Goal: Book appointment/travel/reservation

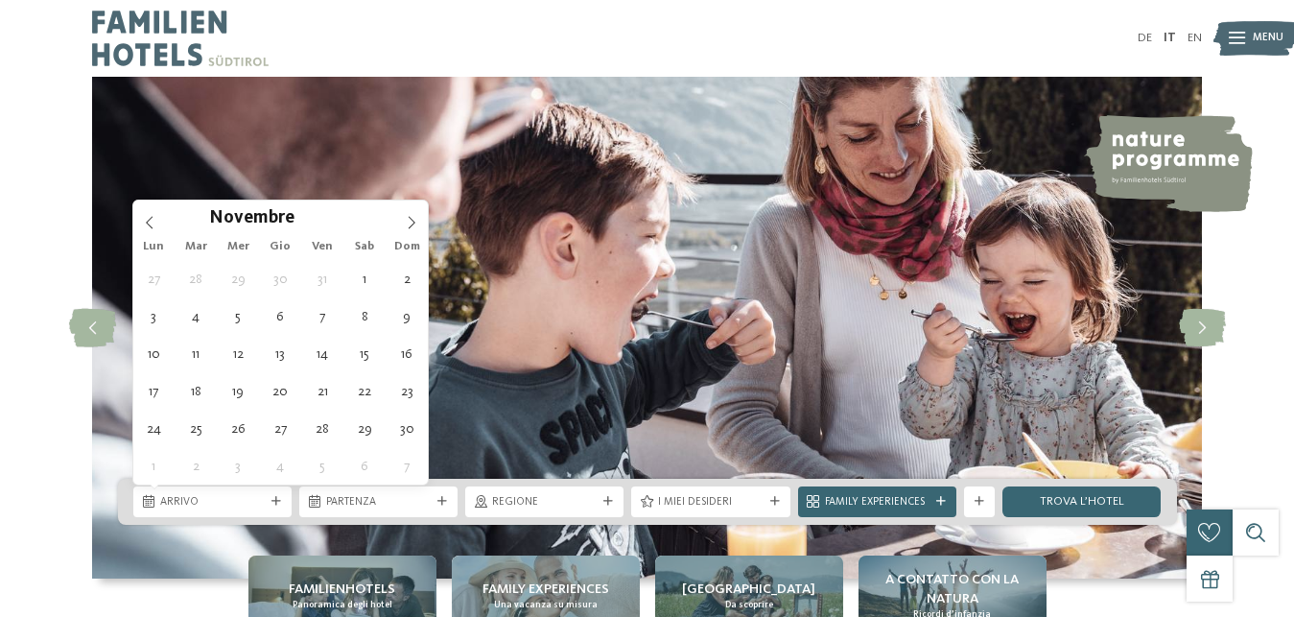
click at [413, 225] on icon at bounding box center [411, 222] width 13 height 13
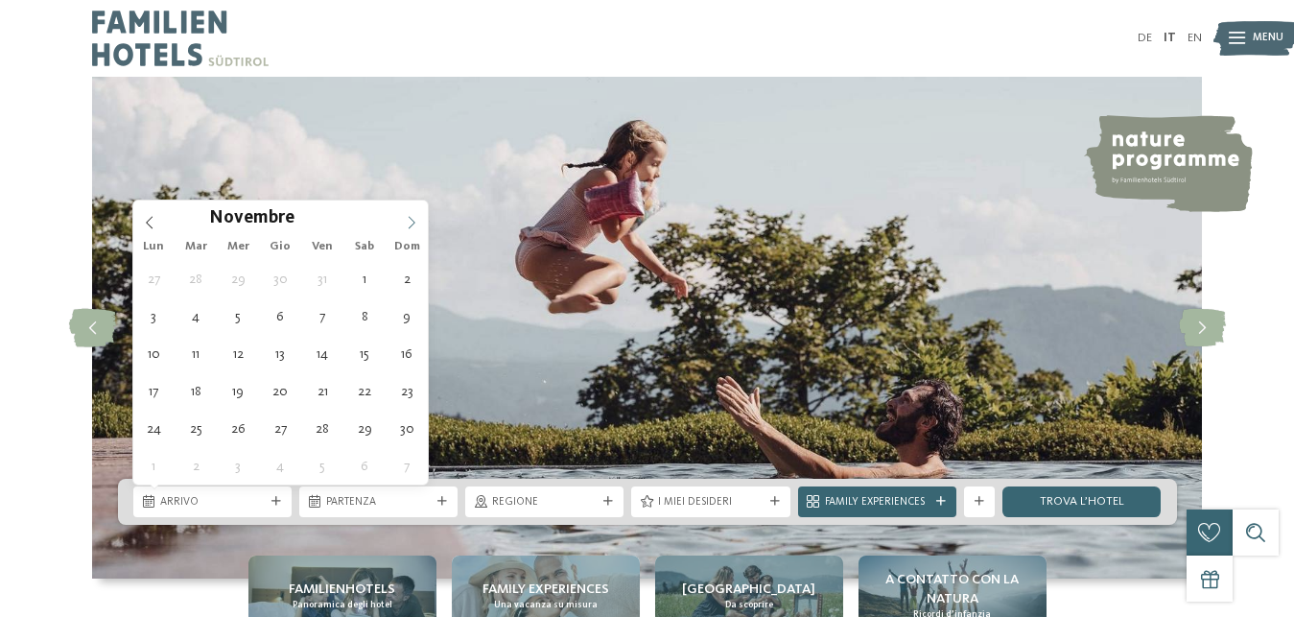
click at [413, 223] on icon at bounding box center [411, 222] width 13 height 13
type div "[DATE]"
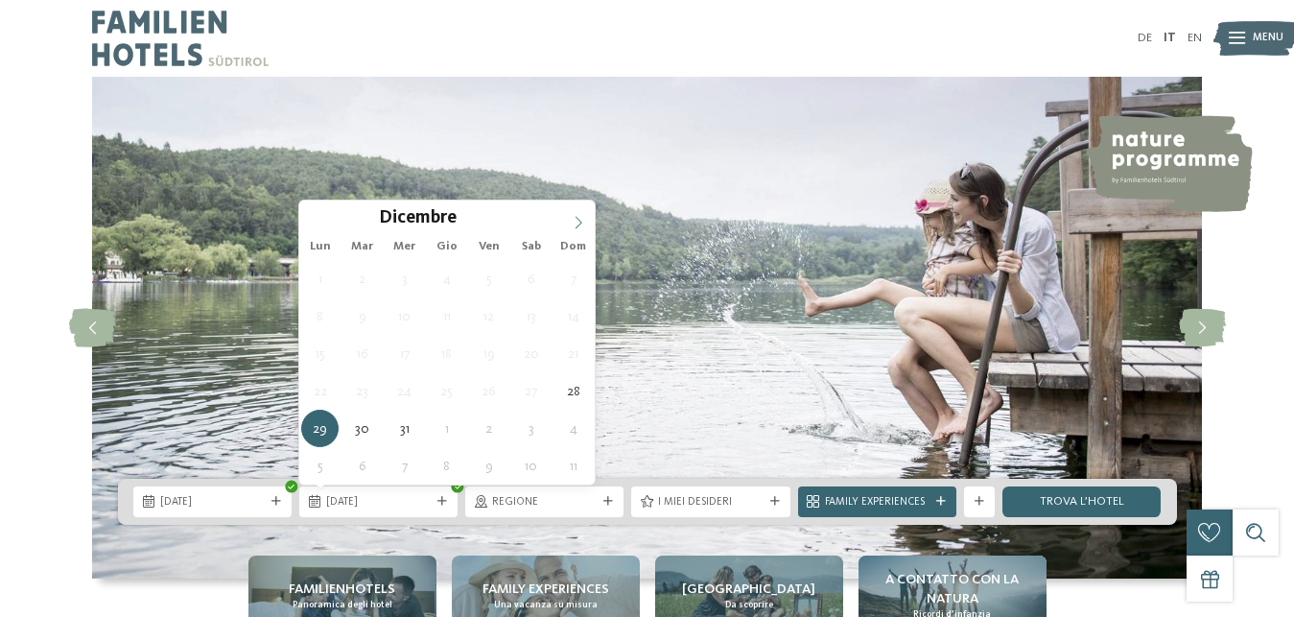
type input "****"
click at [573, 221] on icon at bounding box center [578, 222] width 13 height 13
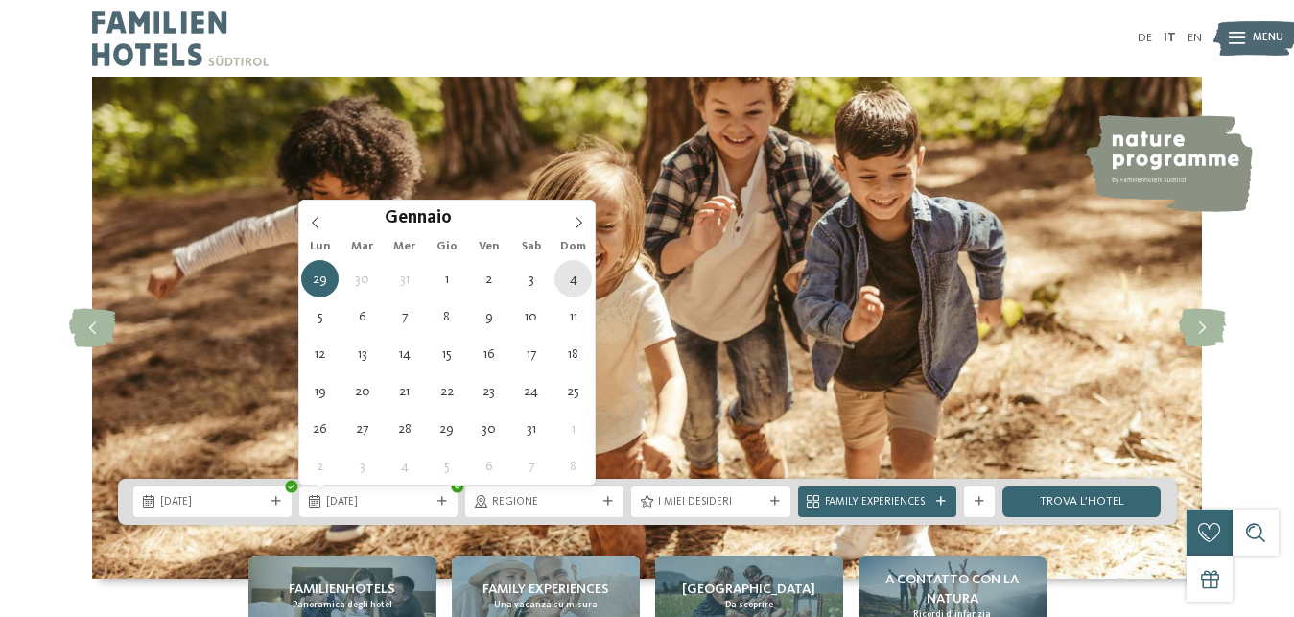
type div "[DATE]"
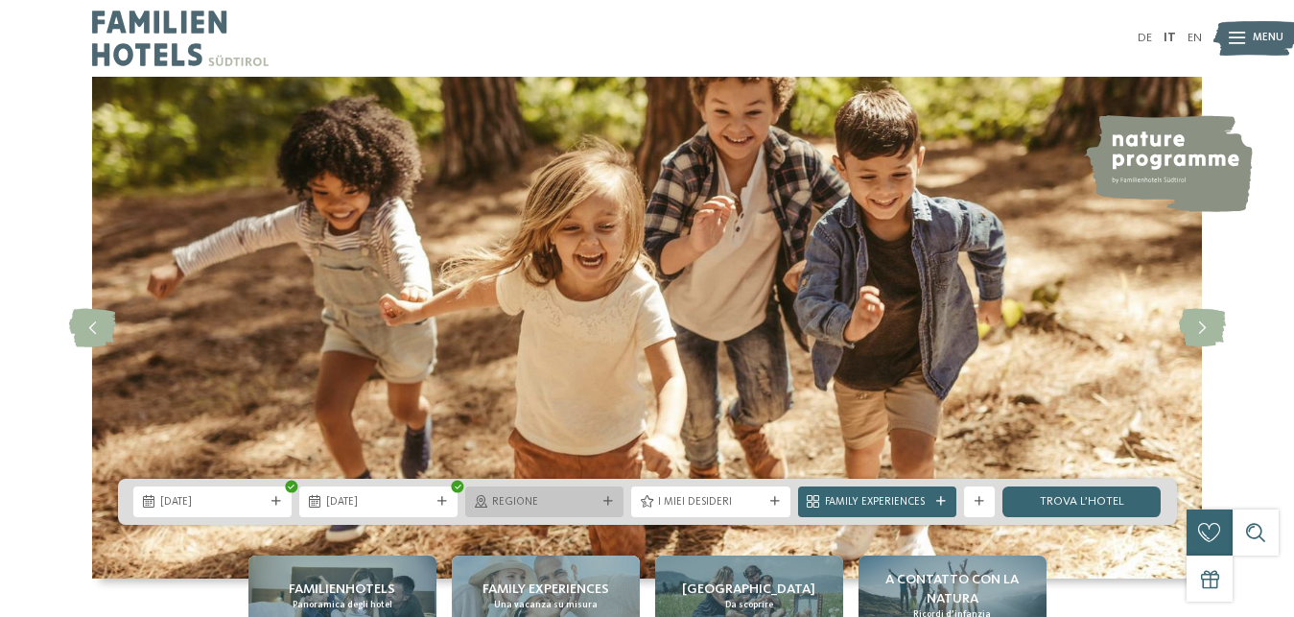
click at [603, 500] on div at bounding box center [608, 502] width 15 height 10
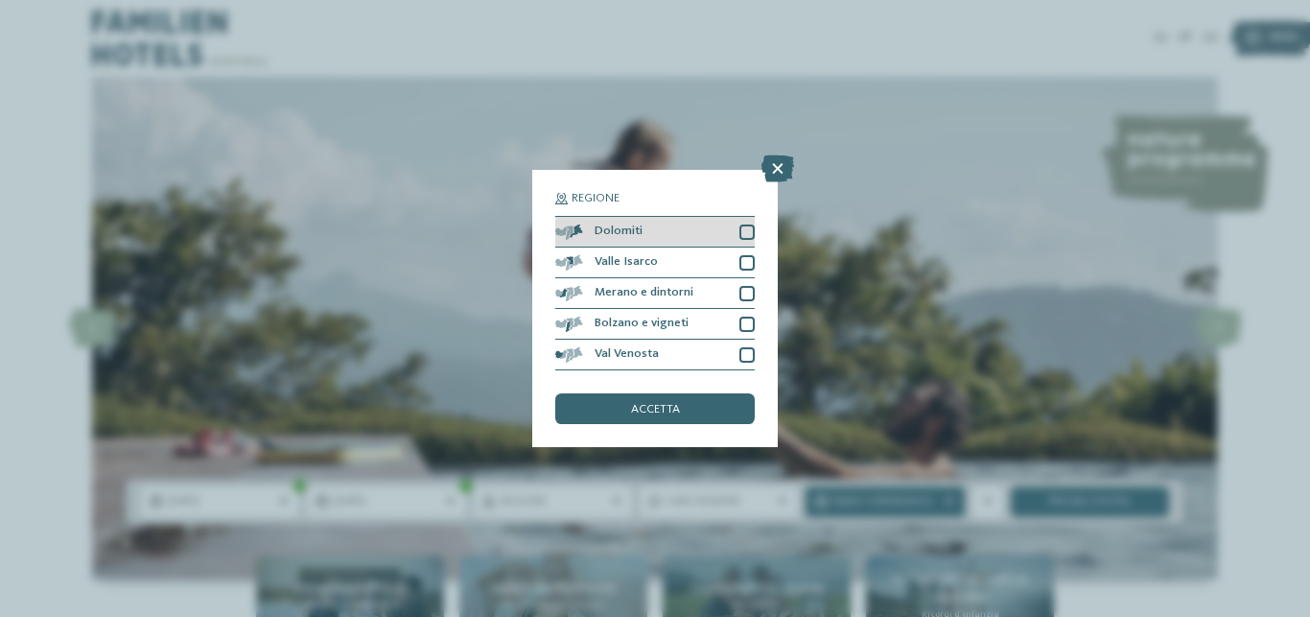
click at [743, 232] on div at bounding box center [747, 231] width 15 height 15
click at [654, 411] on span "accetta" at bounding box center [655, 410] width 49 height 12
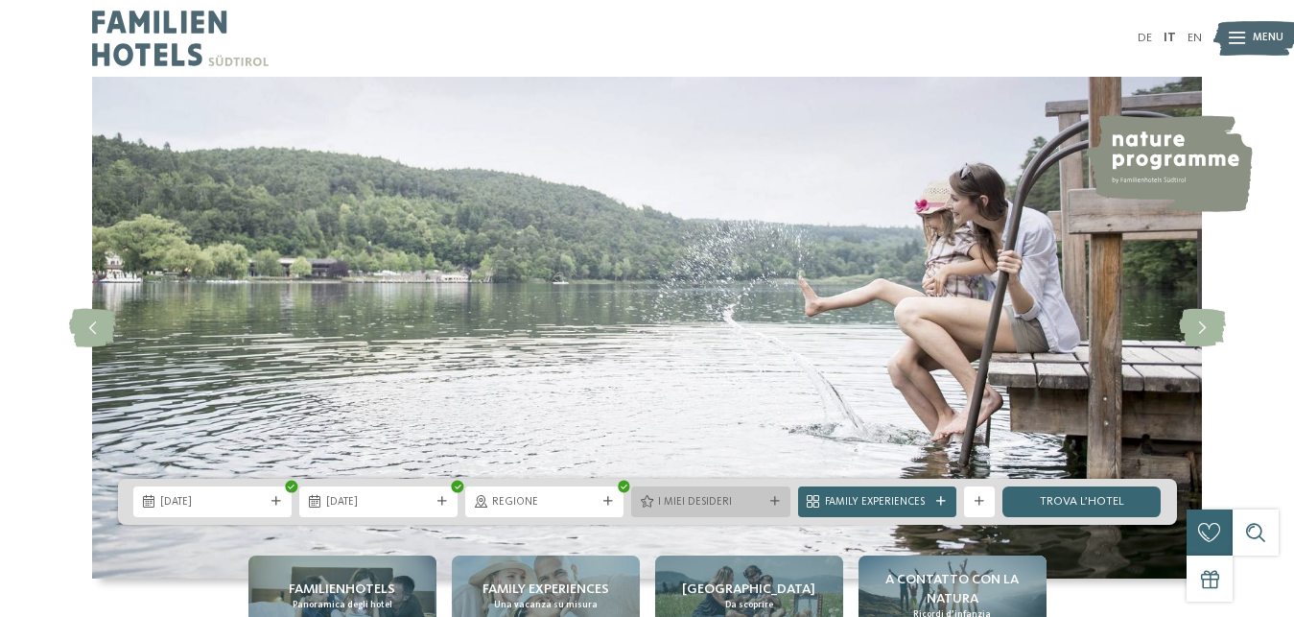
click at [776, 502] on icon at bounding box center [775, 502] width 10 height 10
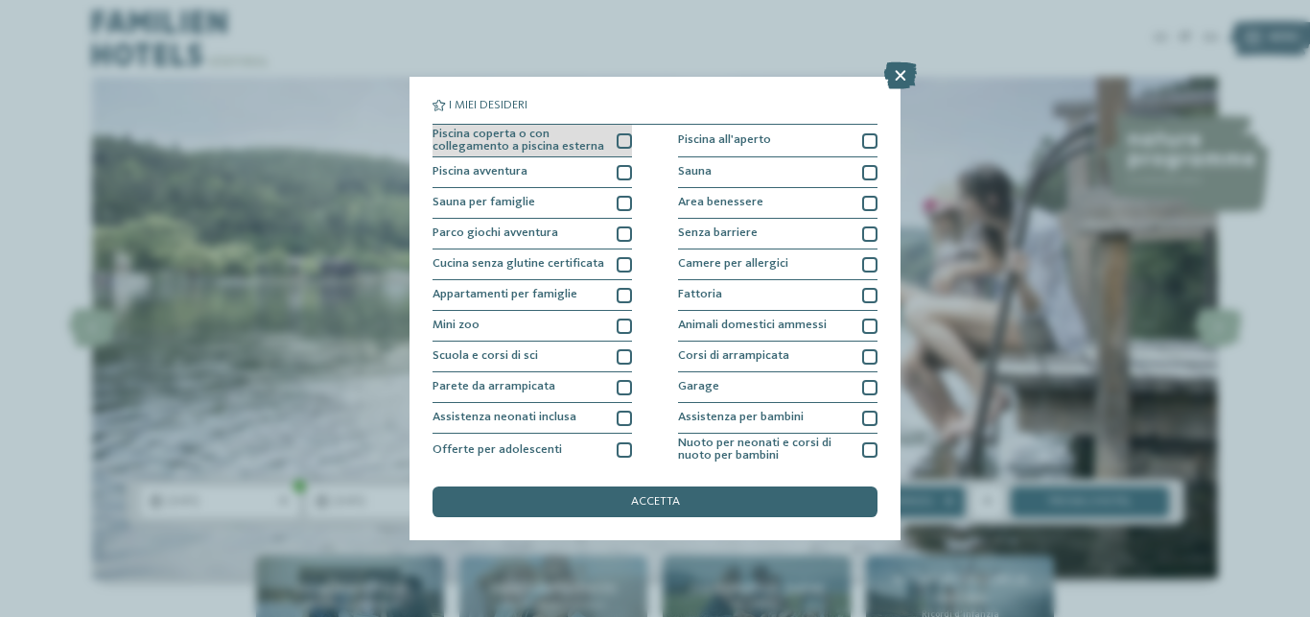
click at [623, 139] on div at bounding box center [624, 140] width 15 height 15
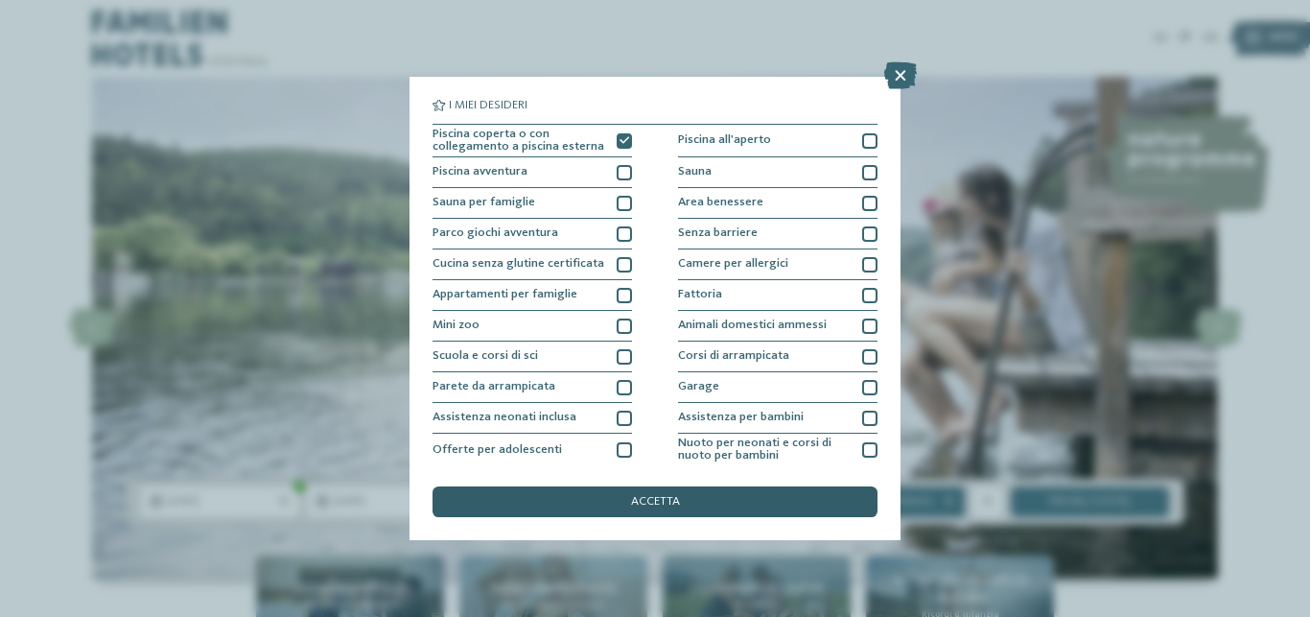
click at [645, 498] on span "accetta" at bounding box center [655, 502] width 49 height 12
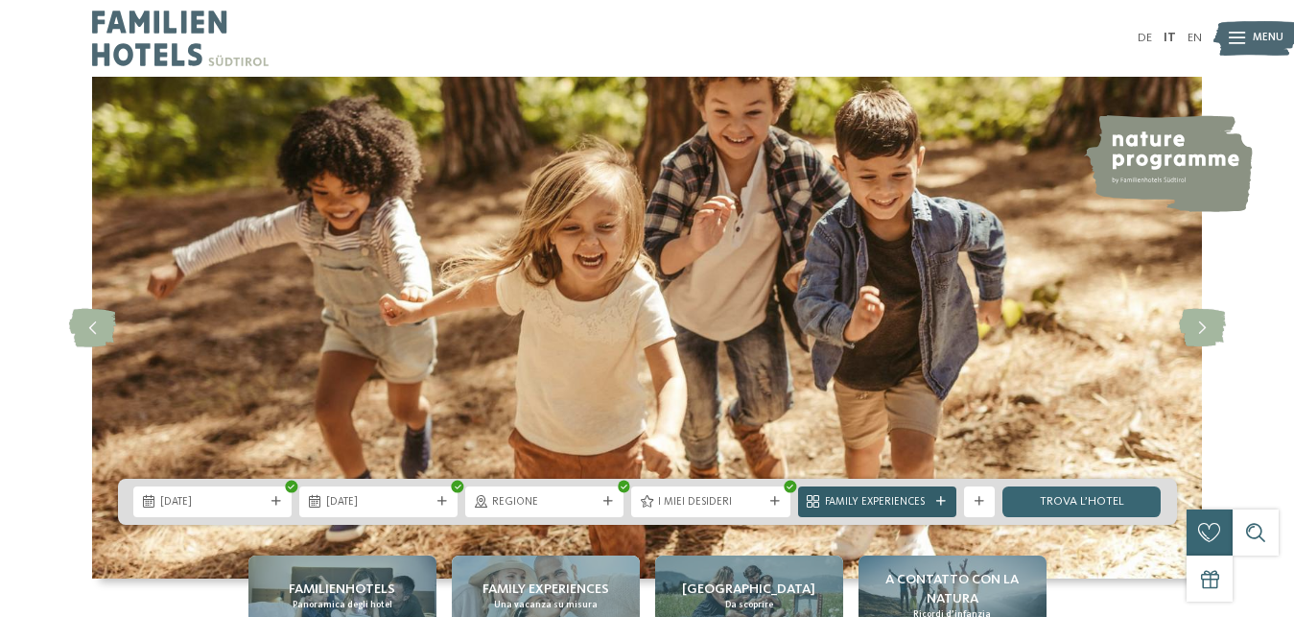
click at [941, 502] on icon at bounding box center [941, 502] width 10 height 10
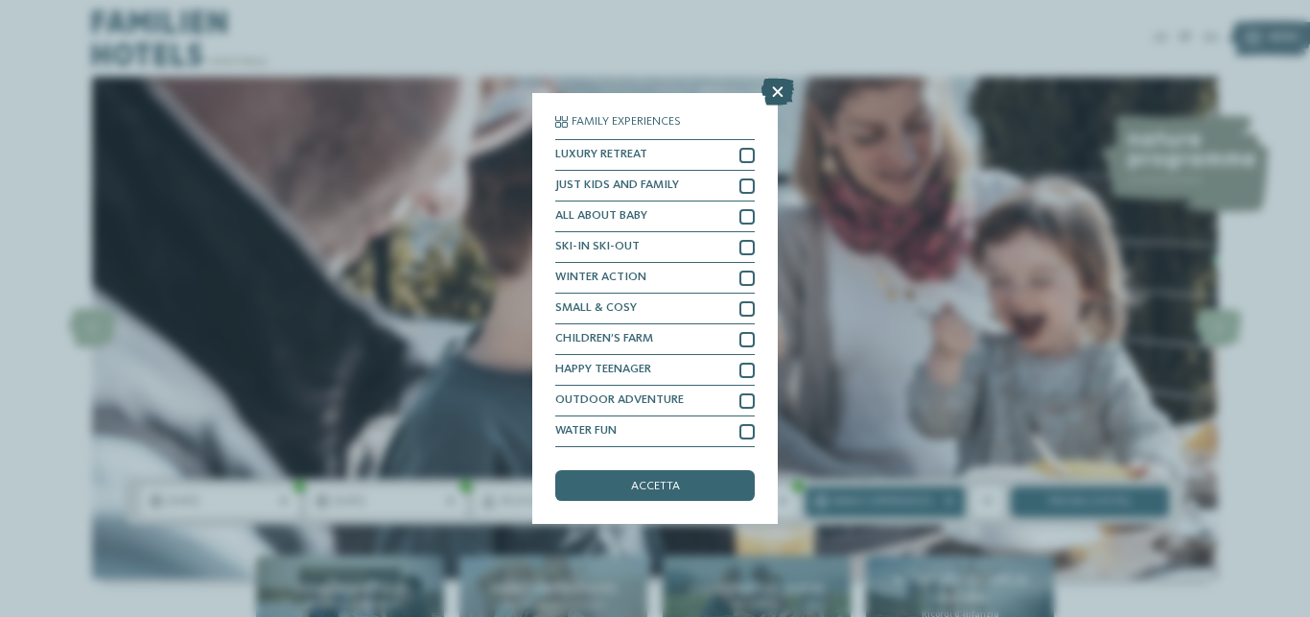
click at [779, 94] on icon at bounding box center [778, 92] width 33 height 27
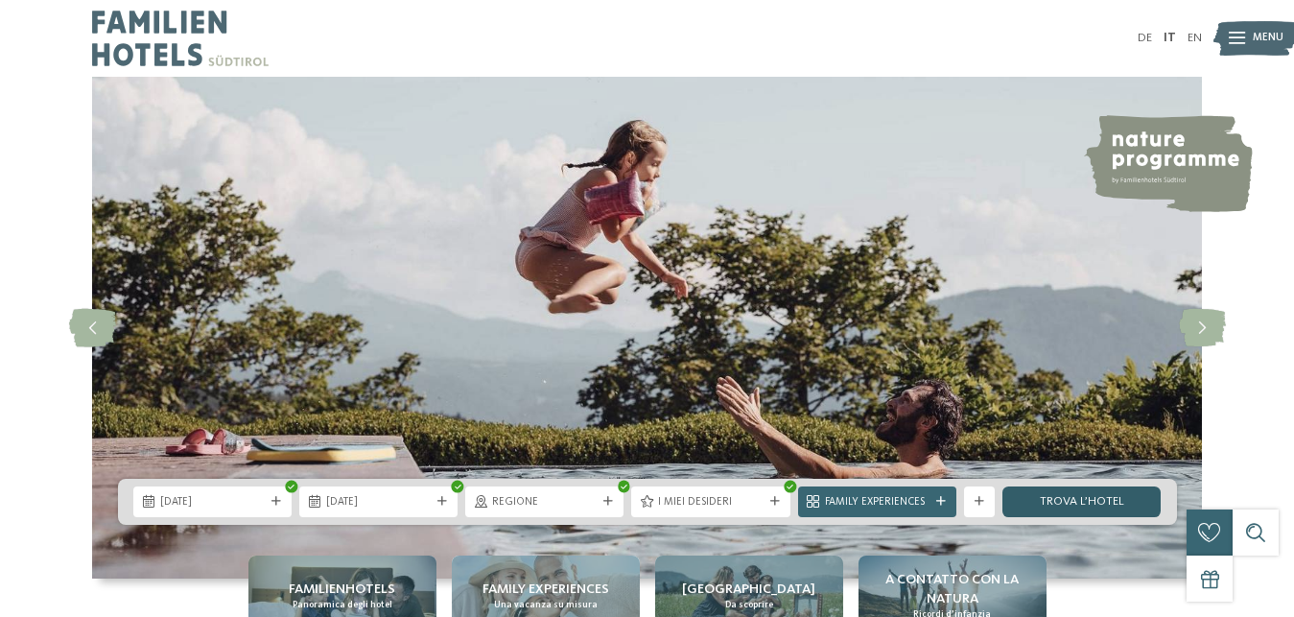
click at [1077, 510] on link "trova l’hotel" at bounding box center [1081, 501] width 158 height 31
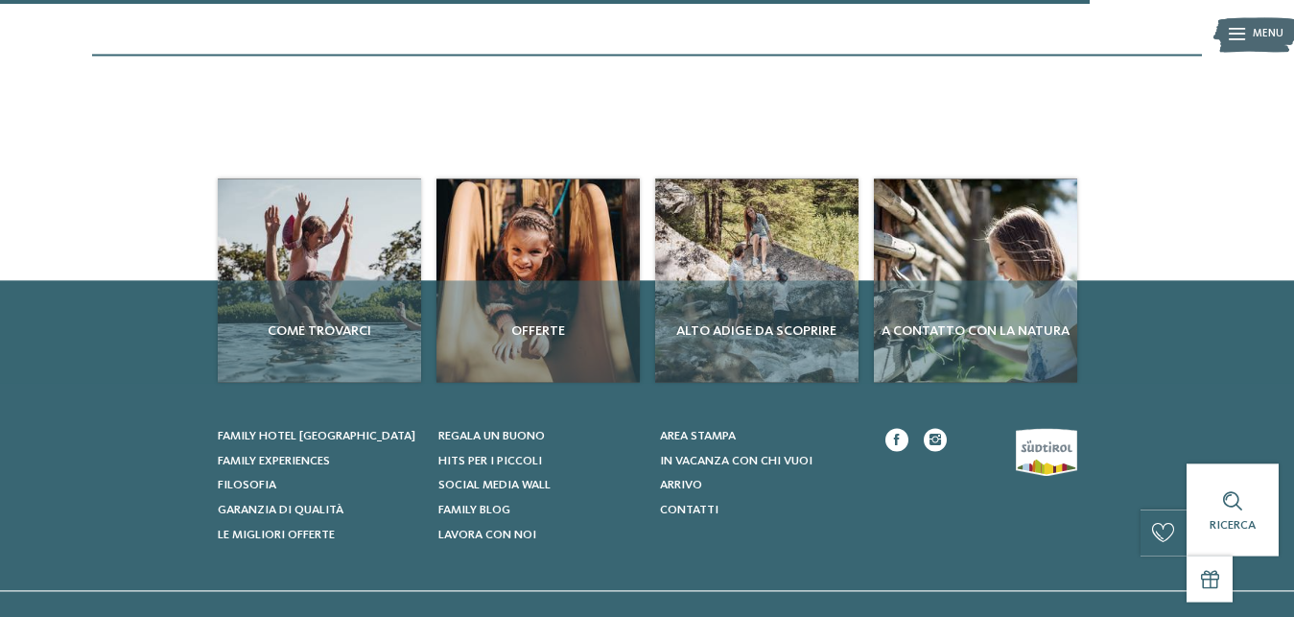
scroll to position [1615, 0]
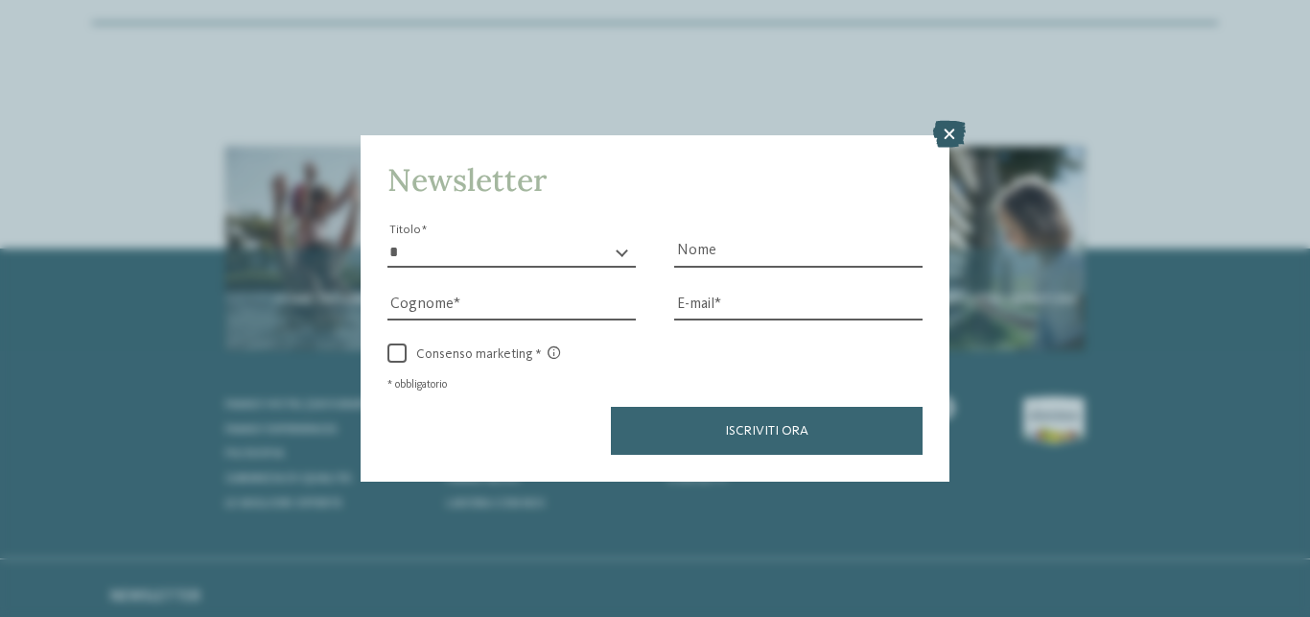
click at [947, 131] on icon at bounding box center [949, 134] width 33 height 27
